Goal: Book appointment/travel/reservation

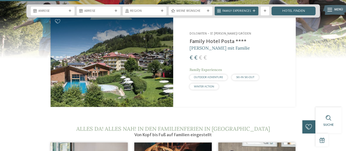
scroll to position [459, 0]
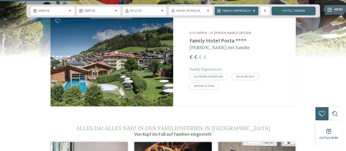
click at [221, 38] on h2 "Family Hotel Posta ****" at bounding box center [239, 41] width 101 height 7
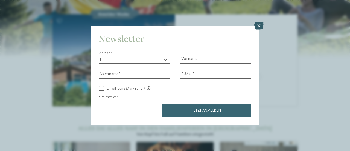
click at [260, 25] on icon at bounding box center [258, 26] width 9 height 8
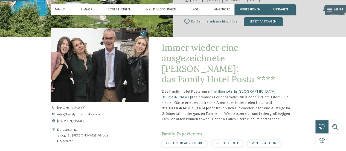
scroll to position [135, 0]
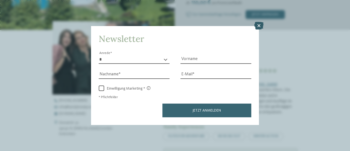
click at [259, 23] on icon at bounding box center [258, 26] width 9 height 8
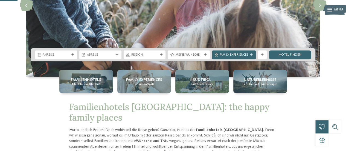
scroll to position [98, 0]
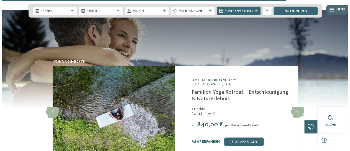
scroll to position [1666, 0]
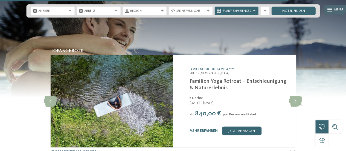
click at [202, 78] on link "Familien Yoga Retreat – Entschleunigung & Naturerlebnis" at bounding box center [237, 84] width 97 height 12
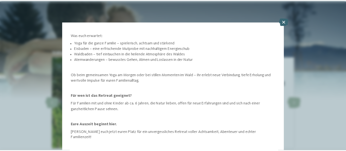
scroll to position [110, 0]
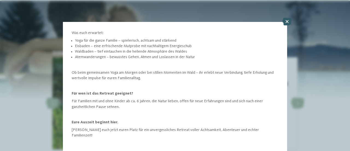
click at [287, 22] on icon at bounding box center [286, 22] width 9 height 8
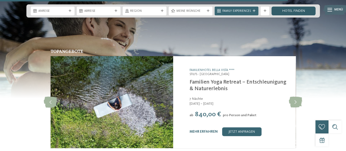
scroll to position [1665, 0]
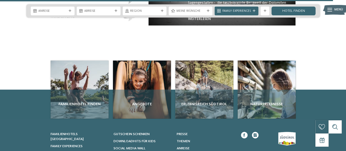
scroll to position [1935, 0]
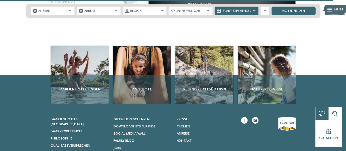
click at [316, 46] on div "Familienhotel finden Angebote Erlebnisreich [GEOGRAPHIC_DATA]" at bounding box center [173, 75] width 298 height 58
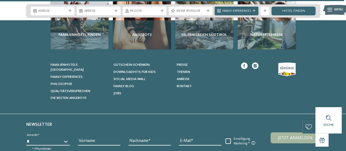
scroll to position [2011, 0]
